Goal: Information Seeking & Learning: Learn about a topic

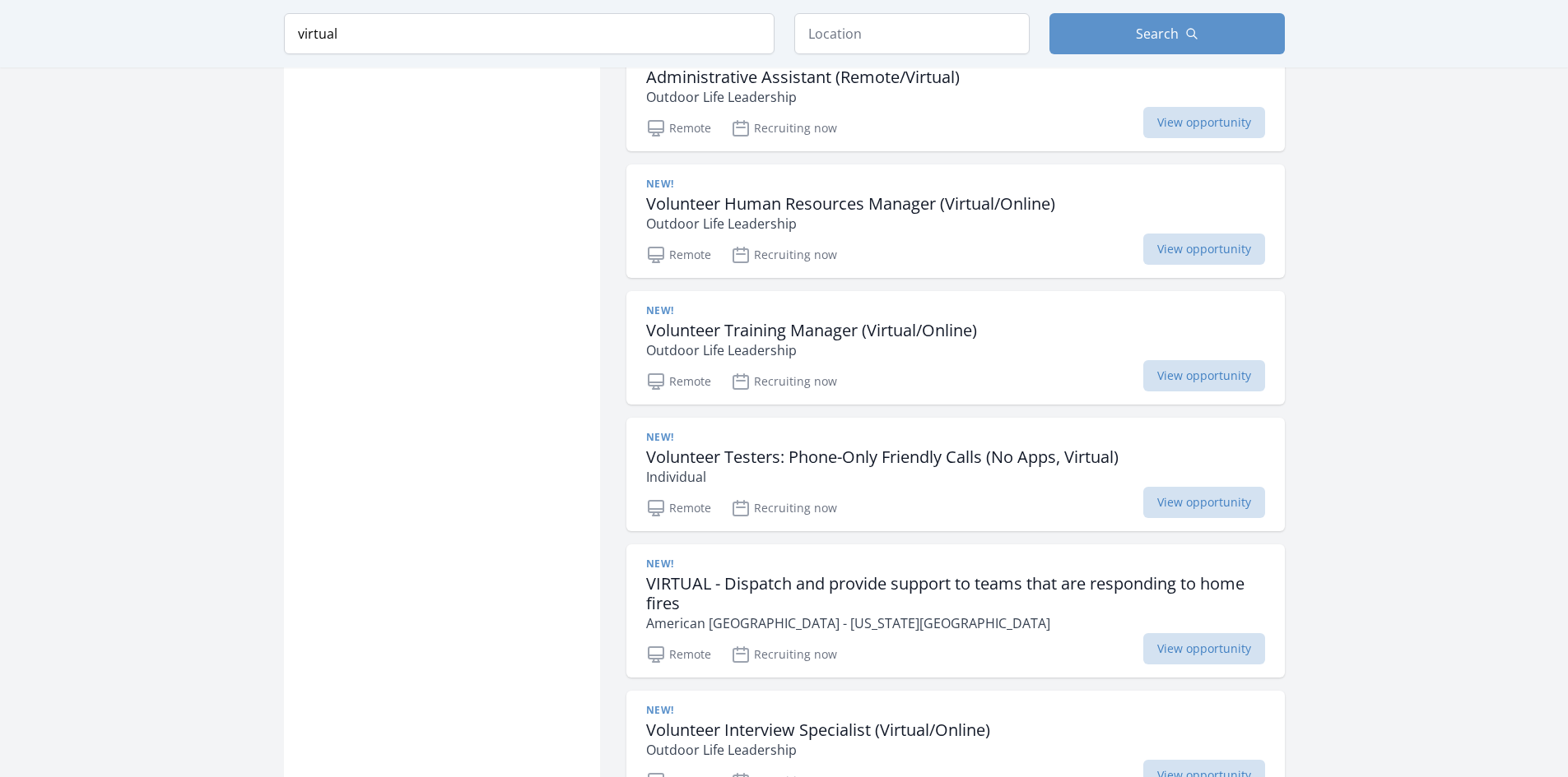
scroll to position [1892, 0]
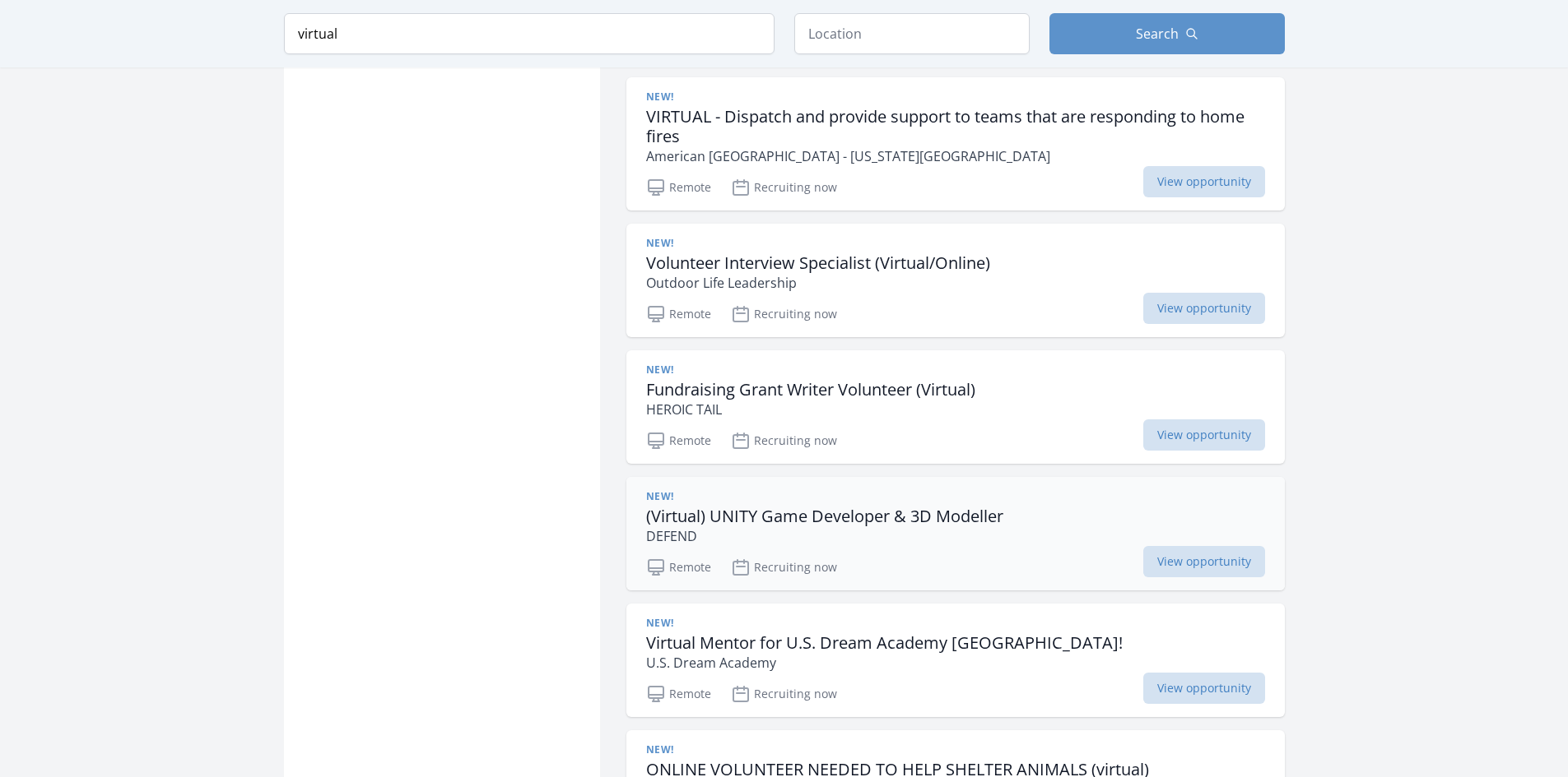
scroll to position [2386, 0]
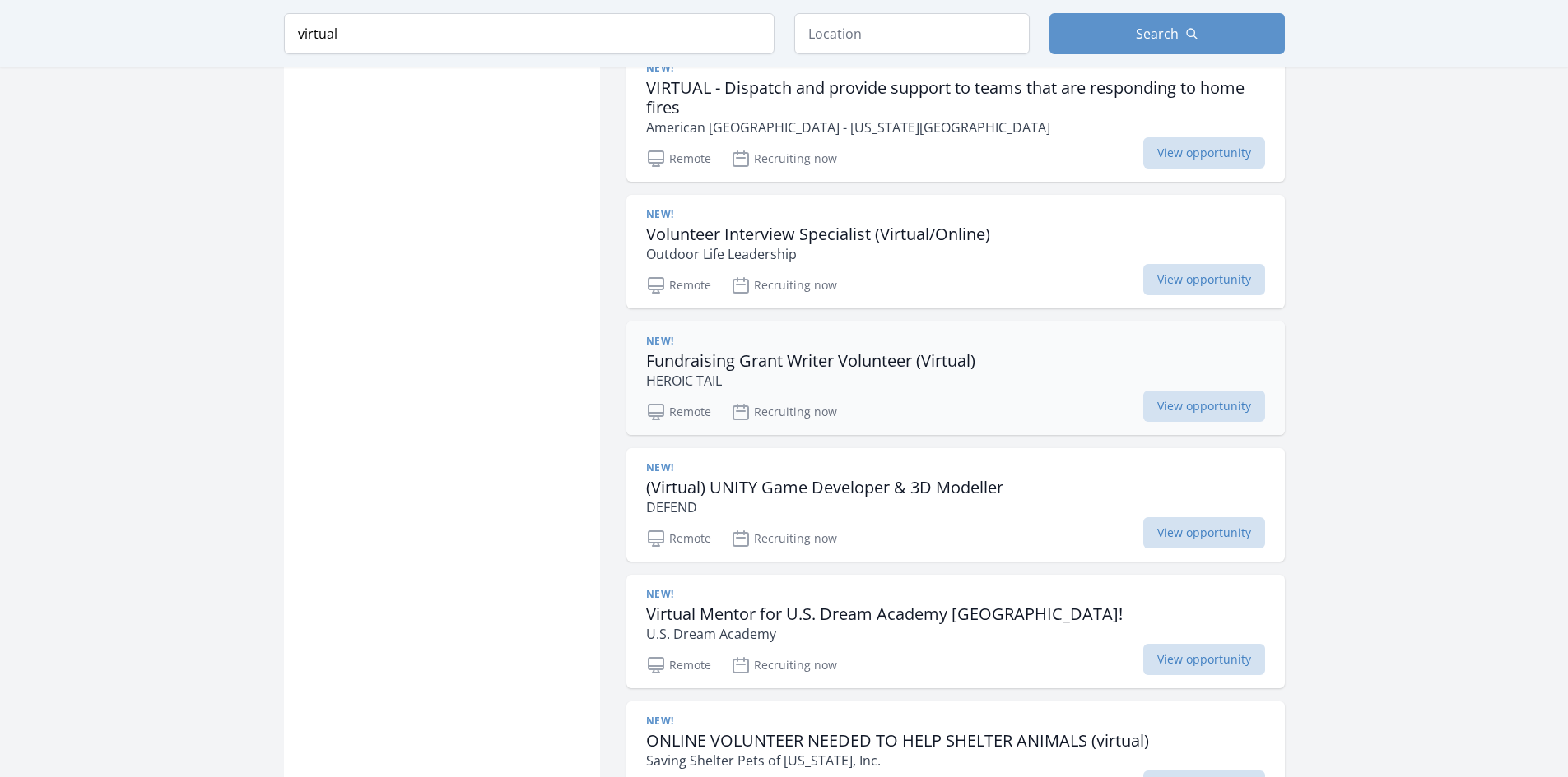
click at [838, 352] on h3 "Fundraising Grant Writer Volunteer (Virtual)" at bounding box center [811, 362] width 329 height 20
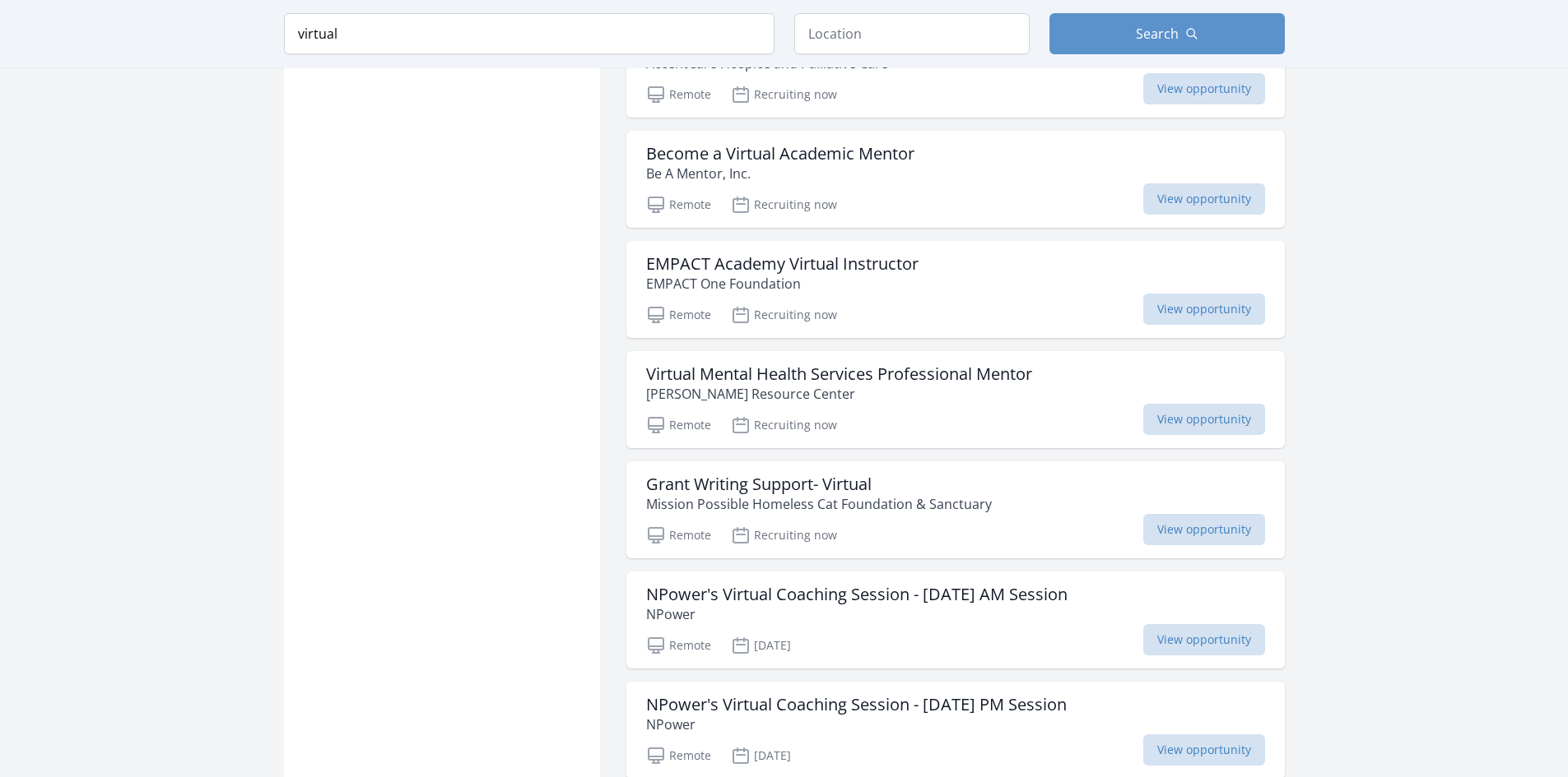
scroll to position [4278, 0]
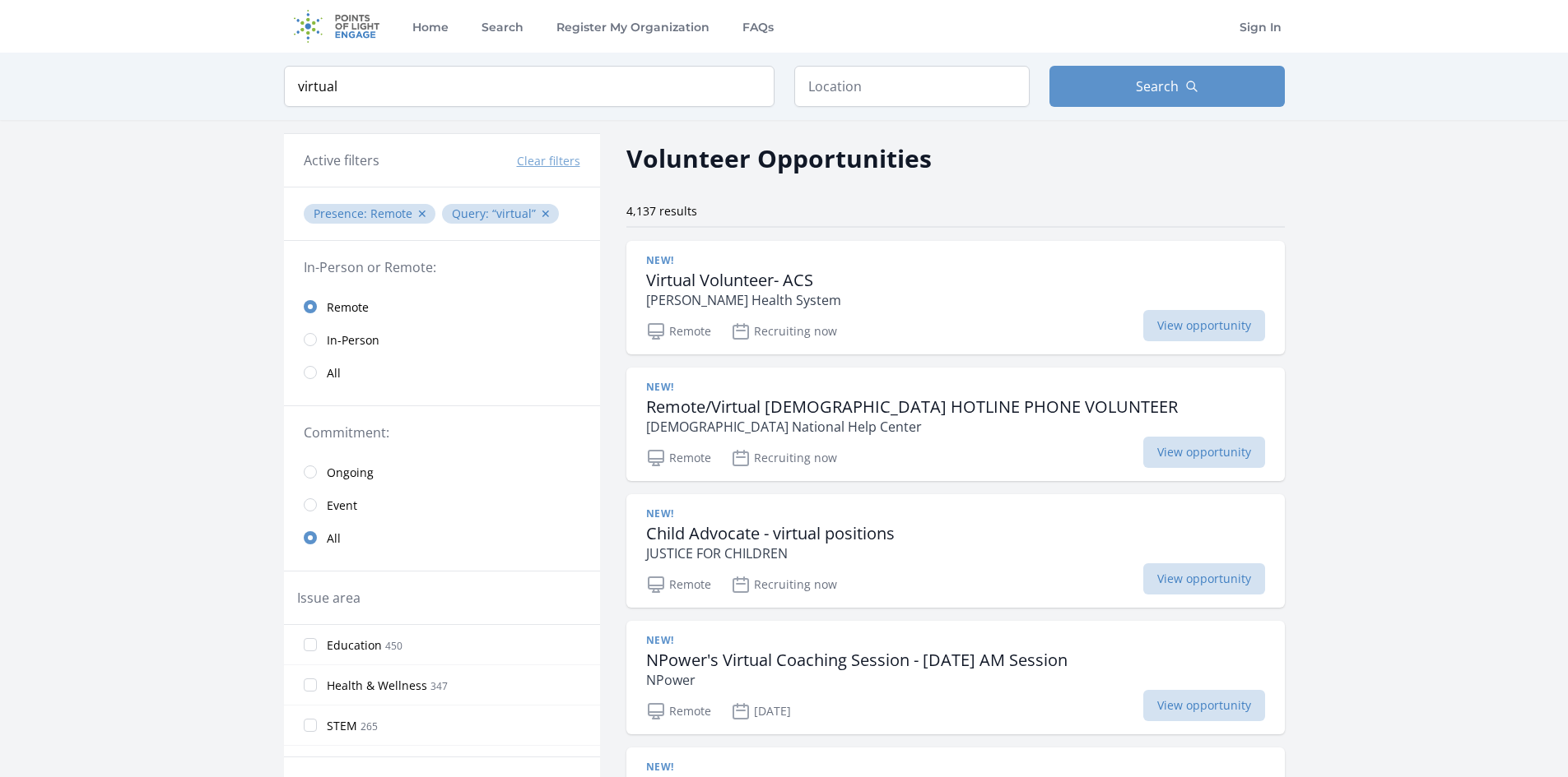
scroll to position [2057, 0]
